Goal: Book appointment/travel/reservation

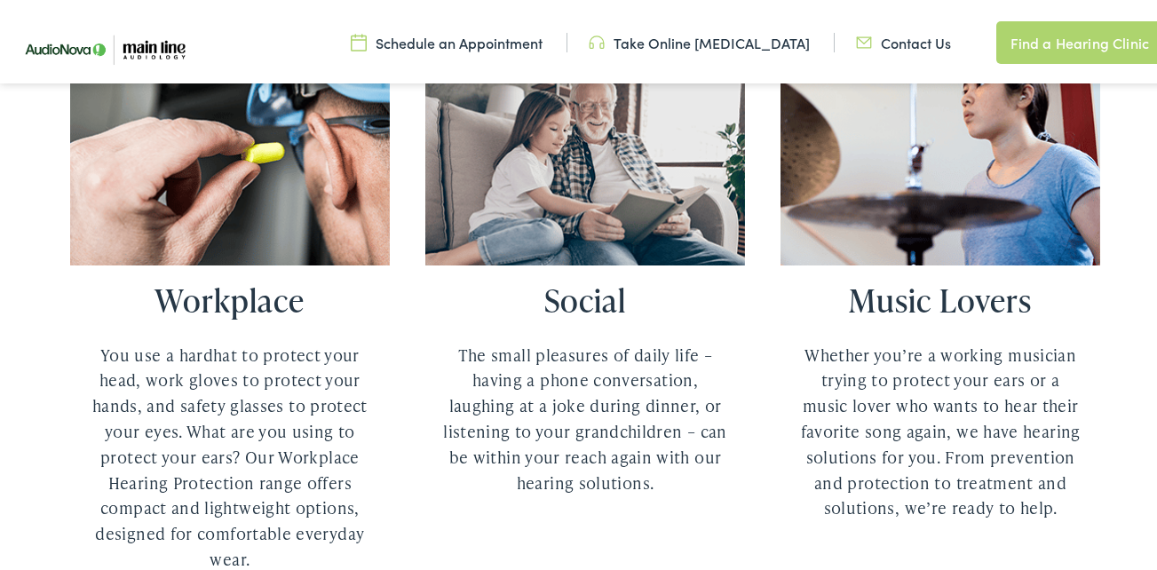
scroll to position [3196, 0]
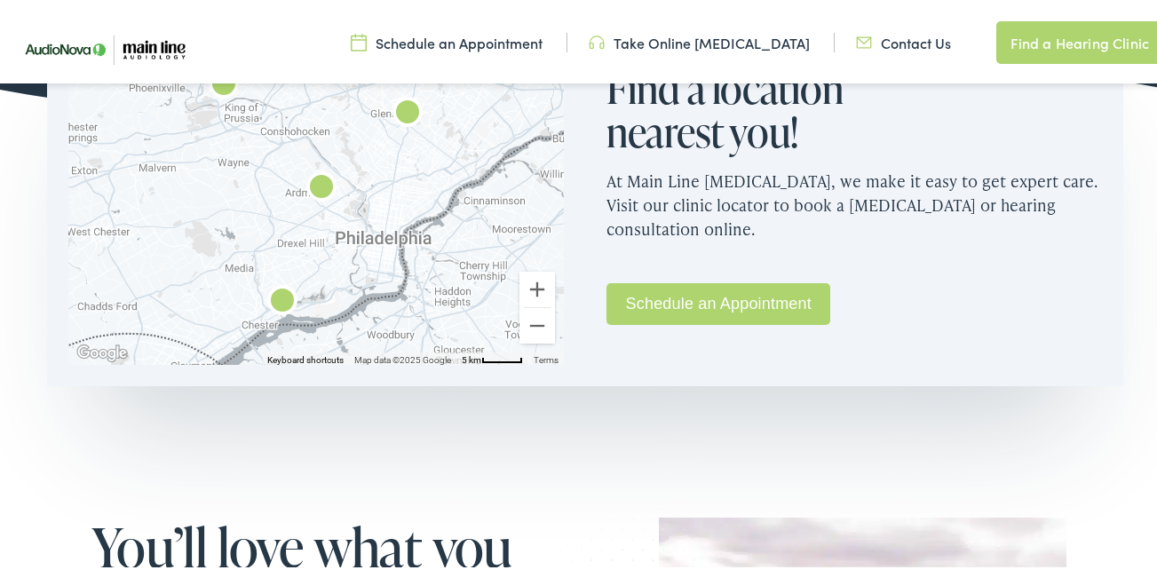
scroll to position [1243, 0]
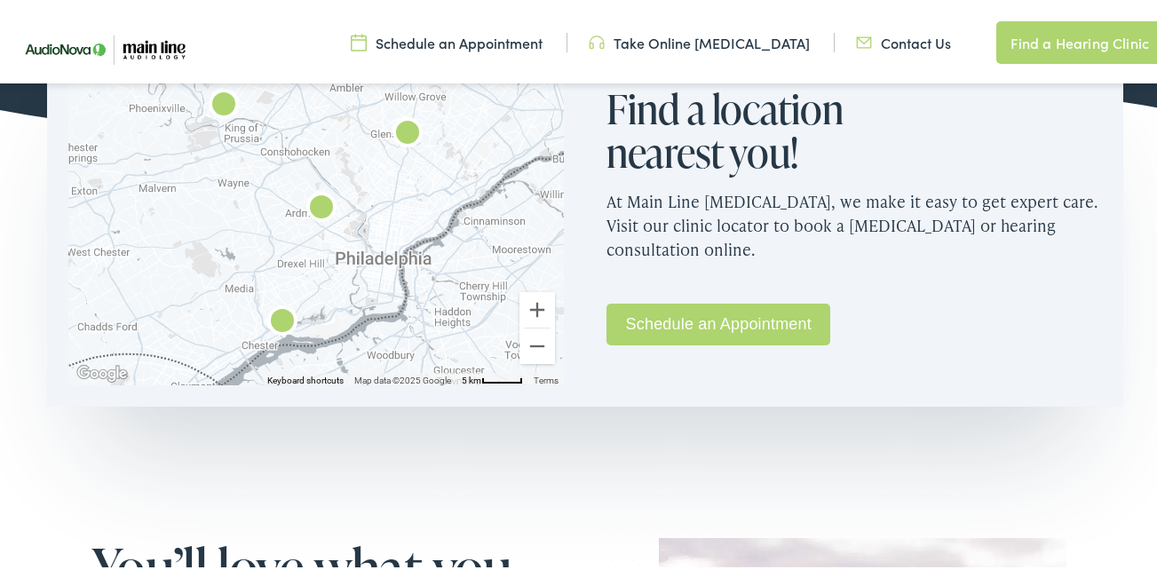
click at [681, 332] on link "Schedule an Appointment" at bounding box center [718, 321] width 224 height 42
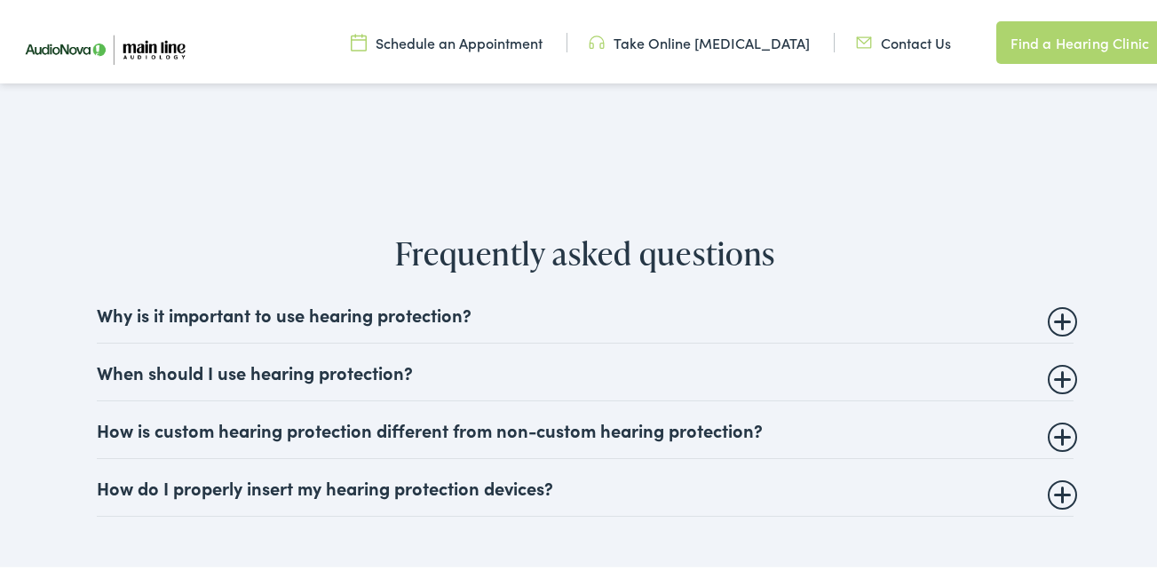
scroll to position [2930, 0]
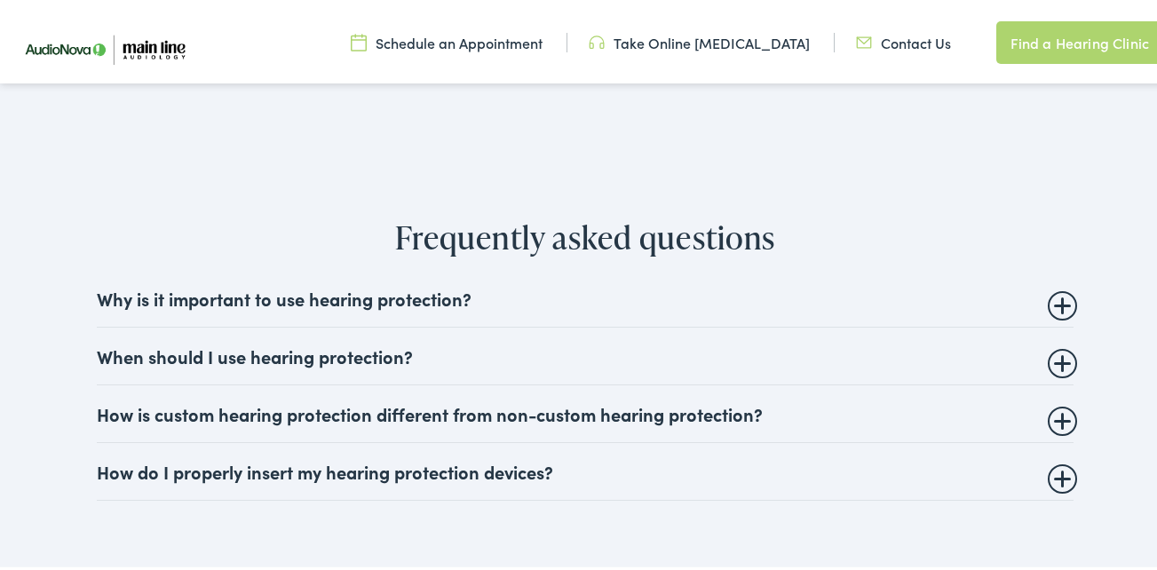
click at [348, 289] on summary "Why is it important to use hearing protection?" at bounding box center [585, 294] width 977 height 21
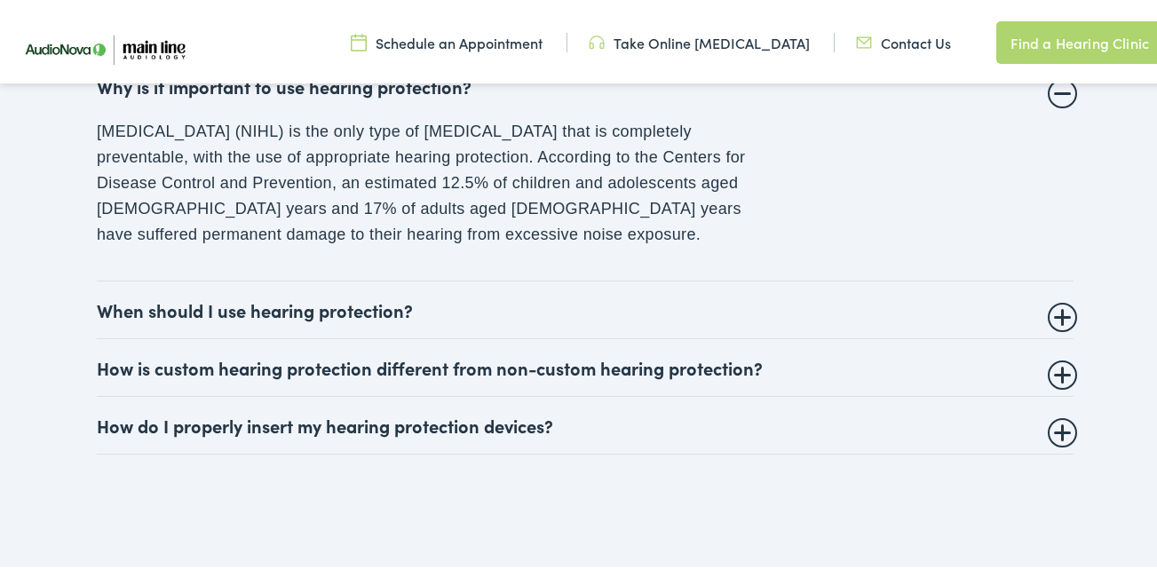
scroll to position [3196, 0]
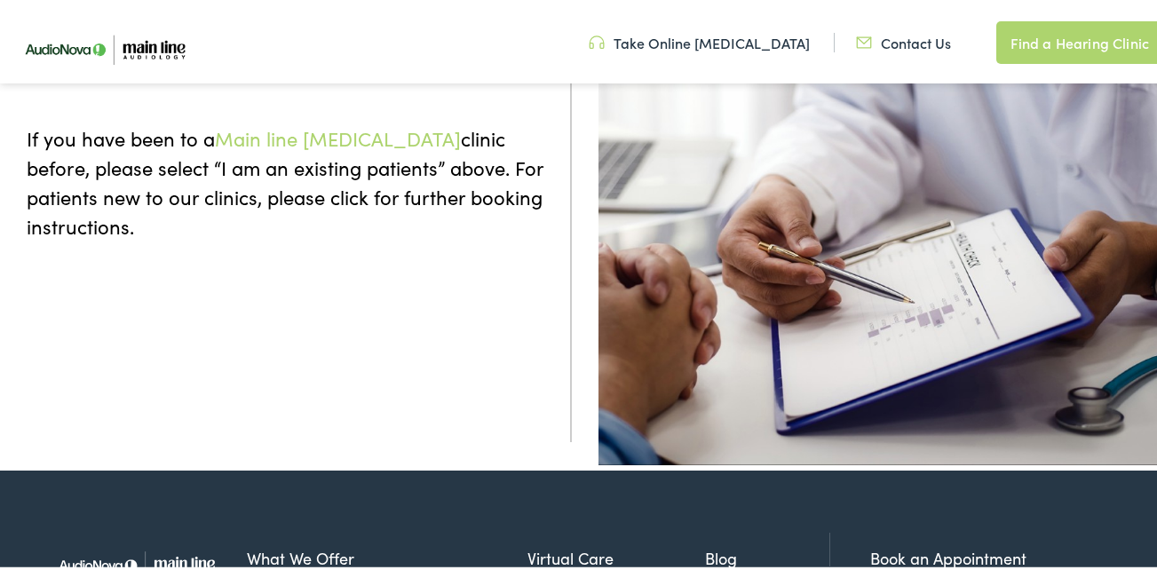
scroll to position [266, 0]
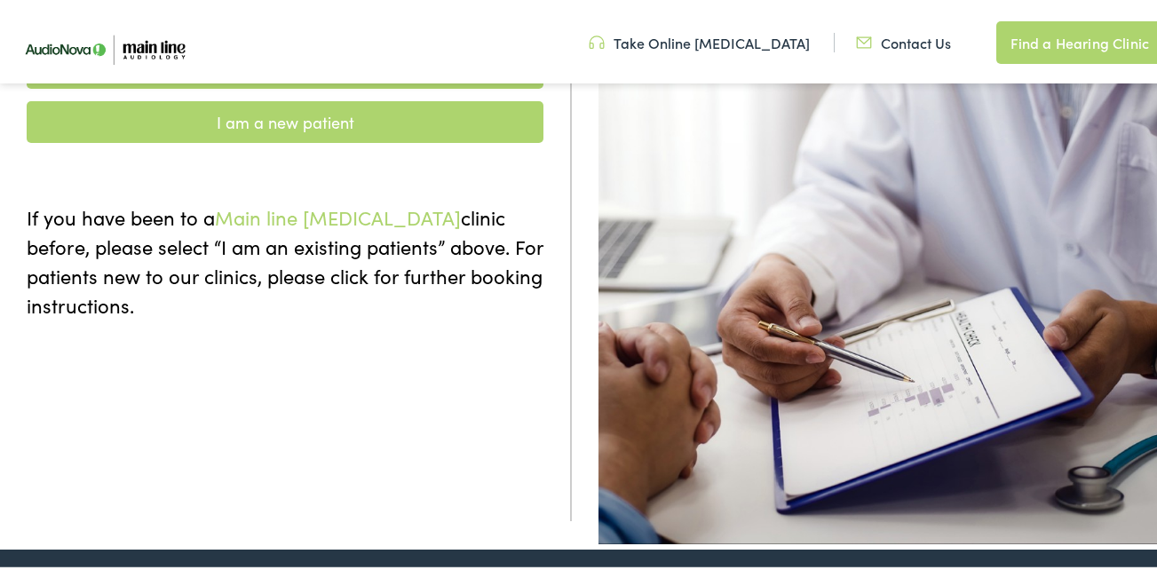
click at [346, 126] on link "I am a new patient" at bounding box center [285, 119] width 517 height 42
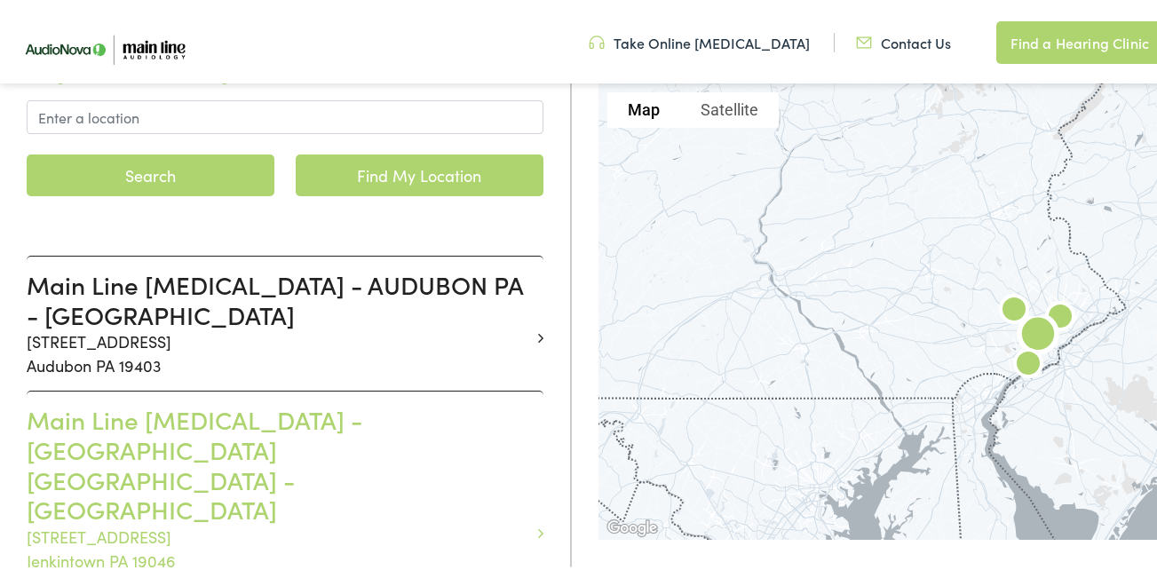
scroll to position [444, 0]
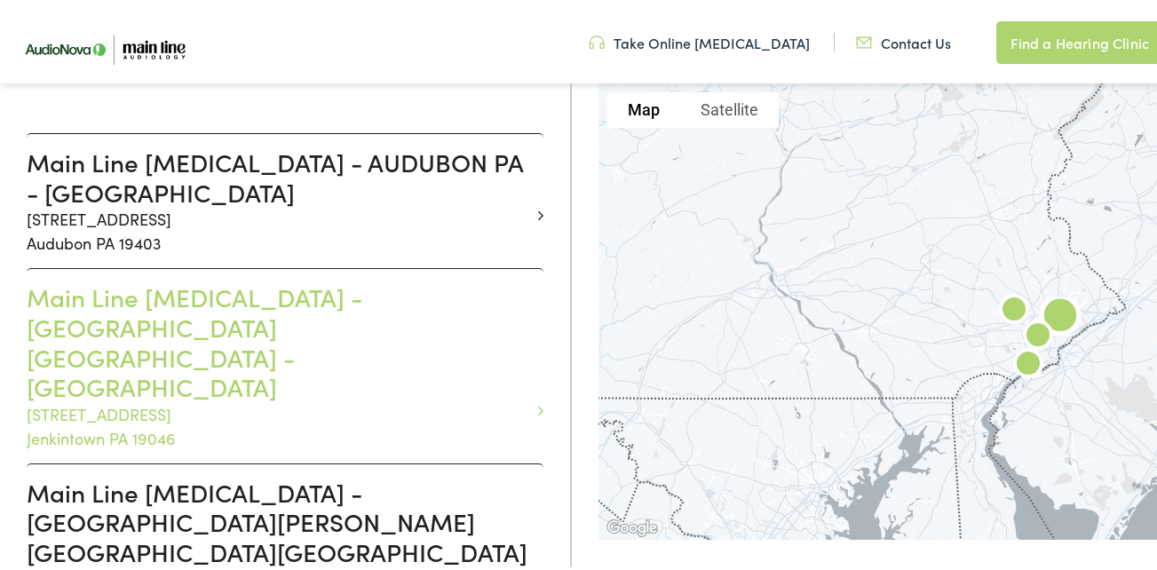
click at [153, 306] on h3 "Main Line Audiology - JENKINTOWN PA - YORK" at bounding box center [278, 338] width 503 height 119
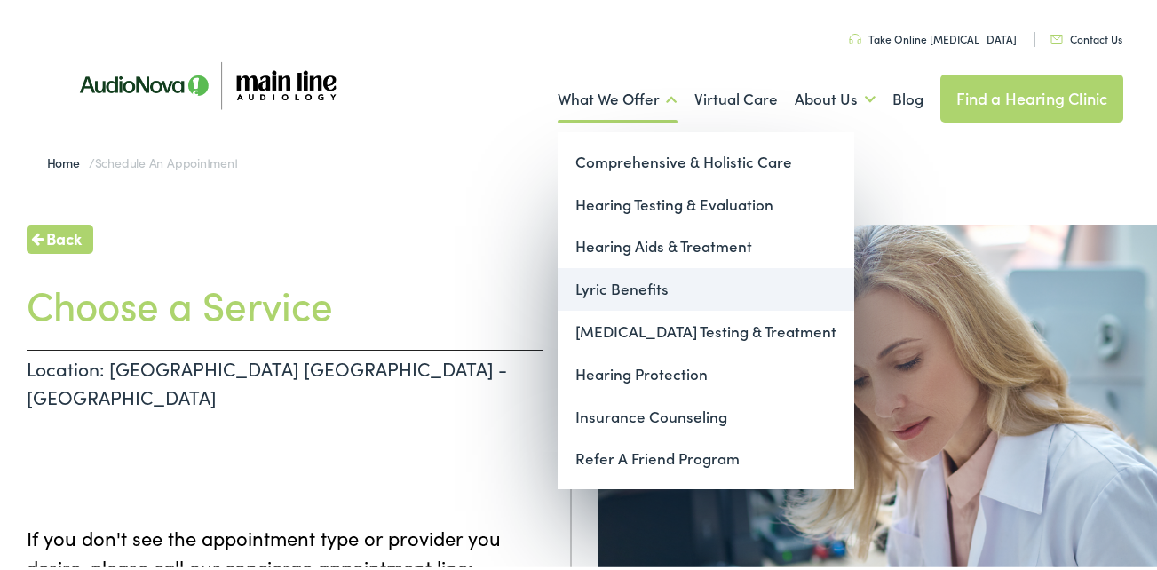
click at [592, 288] on link "Lyric Benefits" at bounding box center [706, 286] width 297 height 43
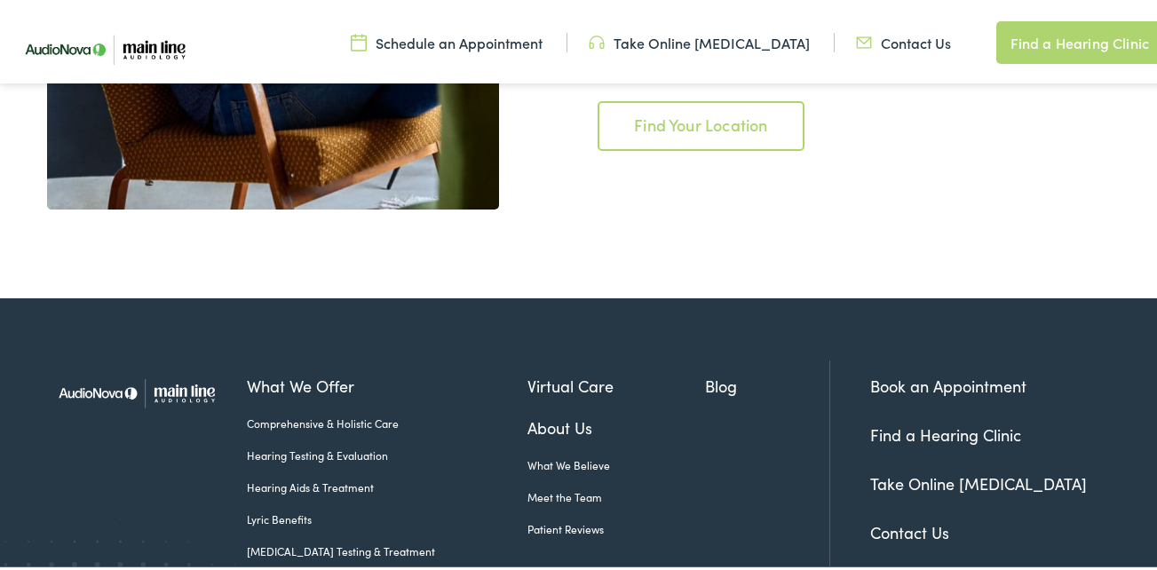
scroll to position [3419, 0]
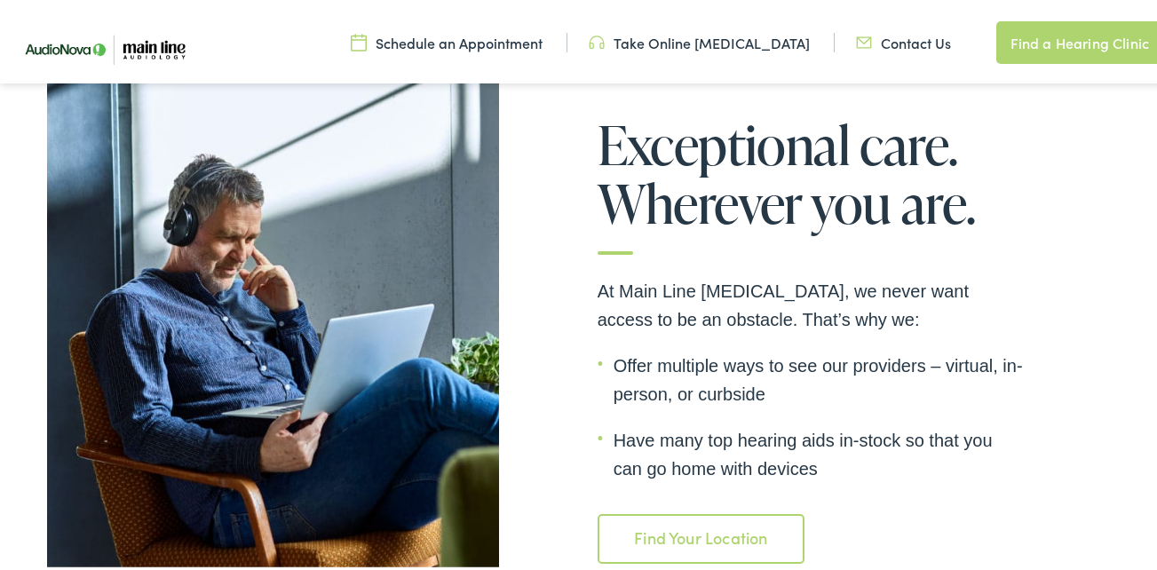
click at [723, 510] on link "Find Your Location" at bounding box center [700, 535] width 207 height 50
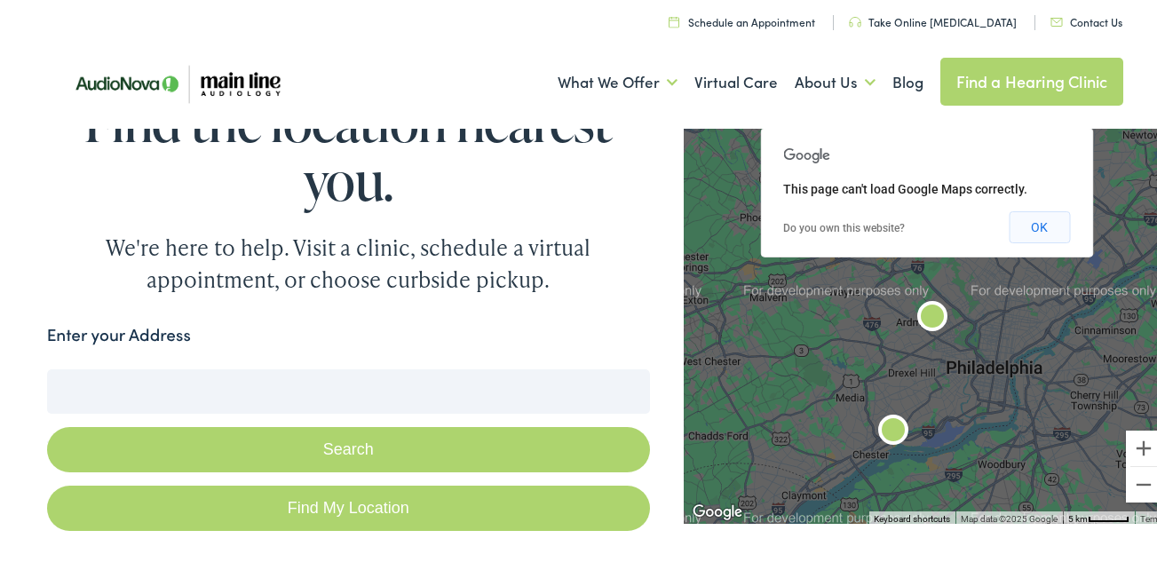
click at [1051, 225] on button "OK" at bounding box center [1039, 224] width 61 height 32
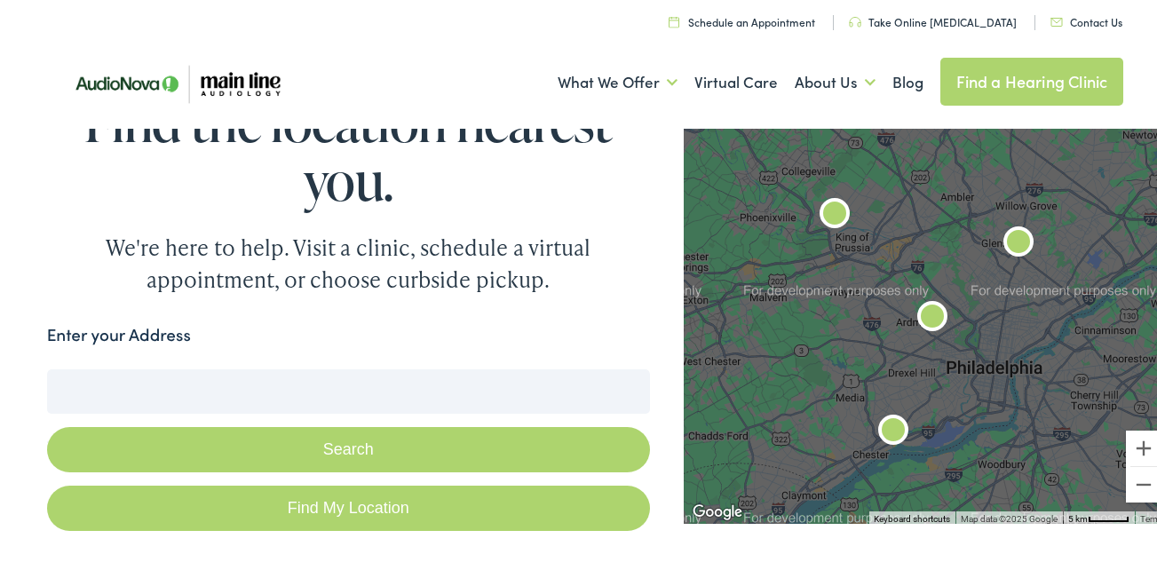
click at [1006, 241] on img "AudioNova" at bounding box center [1018, 240] width 57 height 57
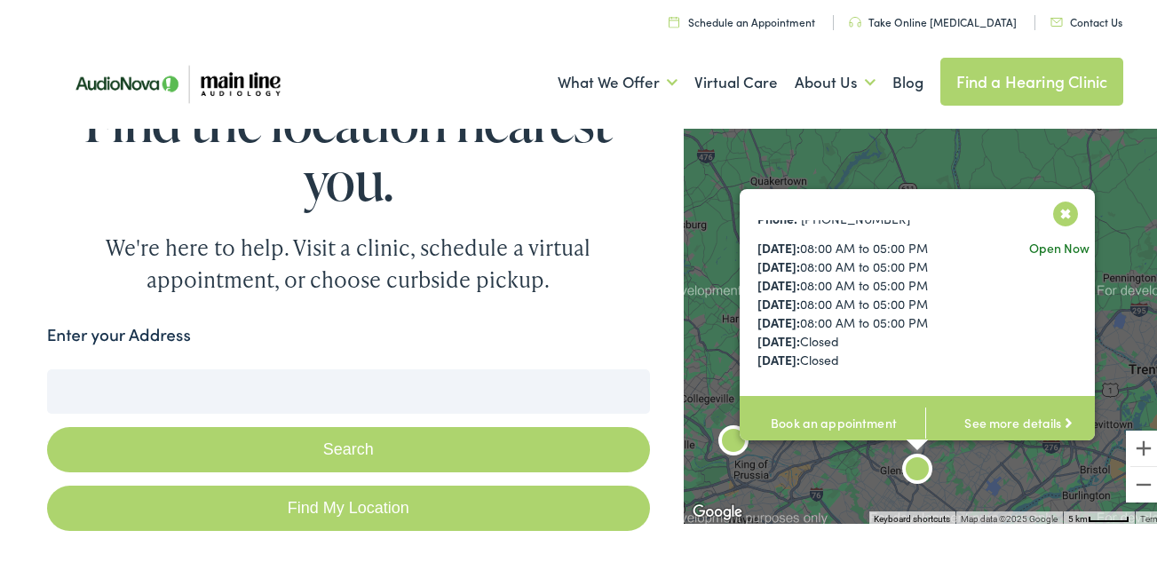
drag, startPoint x: 212, startPoint y: 77, endPoint x: 201, endPoint y: 72, distance: 12.7
click at [212, 77] on img at bounding box center [175, 80] width 257 height 86
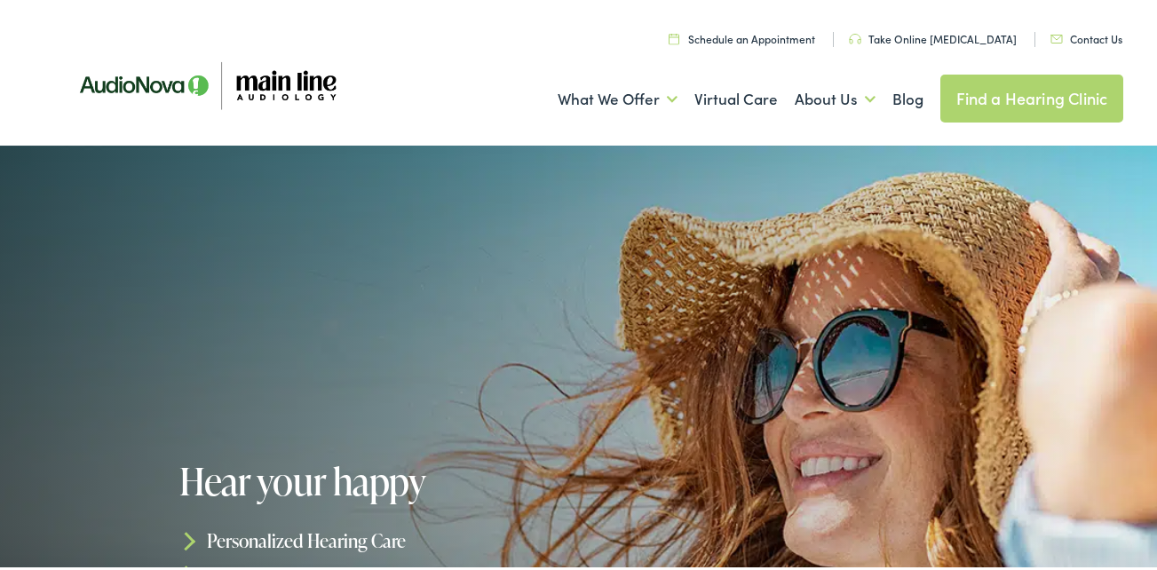
click at [1061, 35] on link "Contact Us" at bounding box center [1086, 35] width 72 height 15
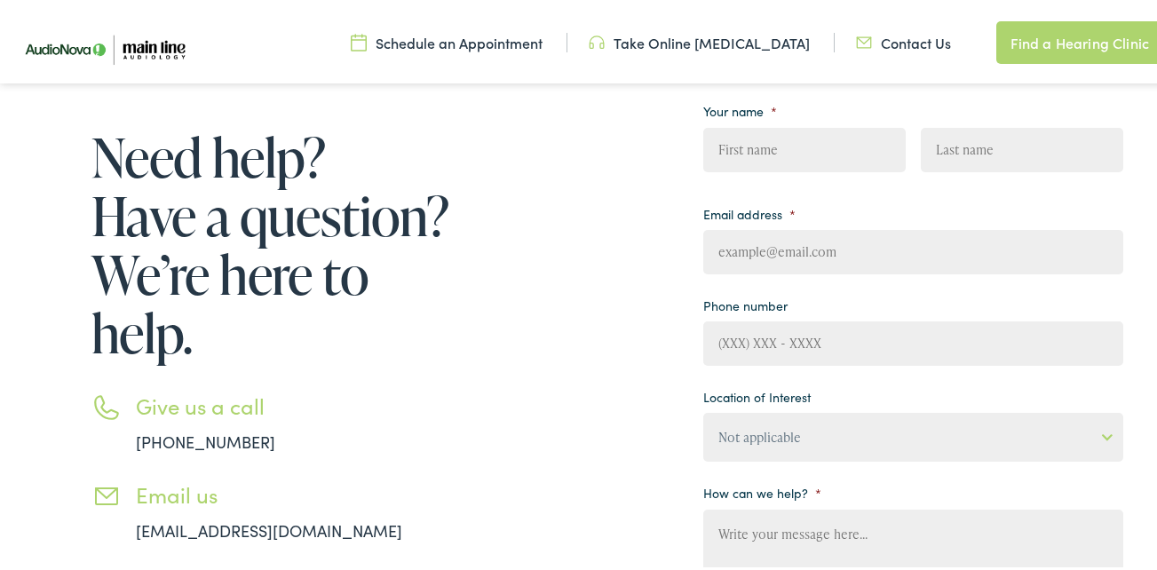
scroll to position [178, 0]
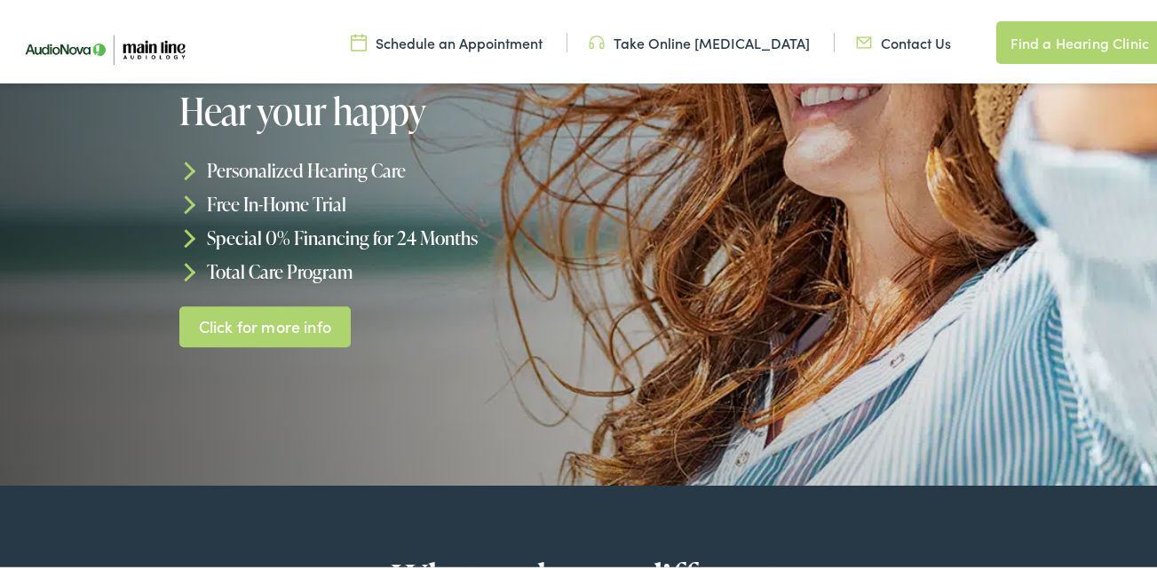
scroll to position [355, 0]
